Goal: Information Seeking & Learning: Learn about a topic

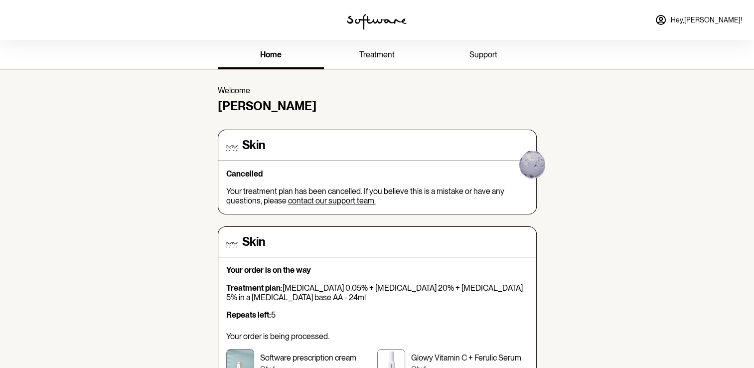
click at [383, 60] on link "treatment" at bounding box center [377, 55] width 106 height 27
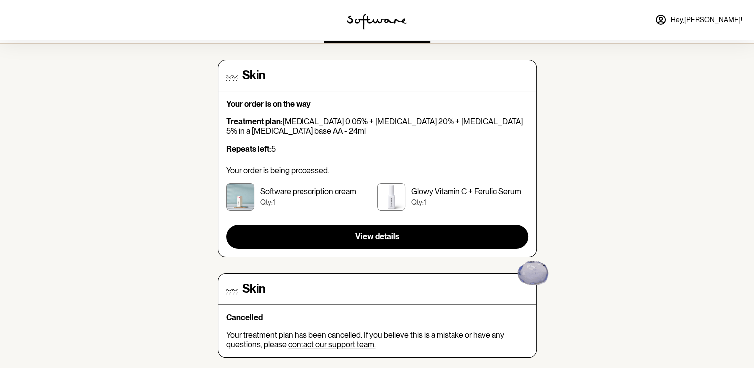
scroll to position [40, 0]
